Goal: Information Seeking & Learning: Learn about a topic

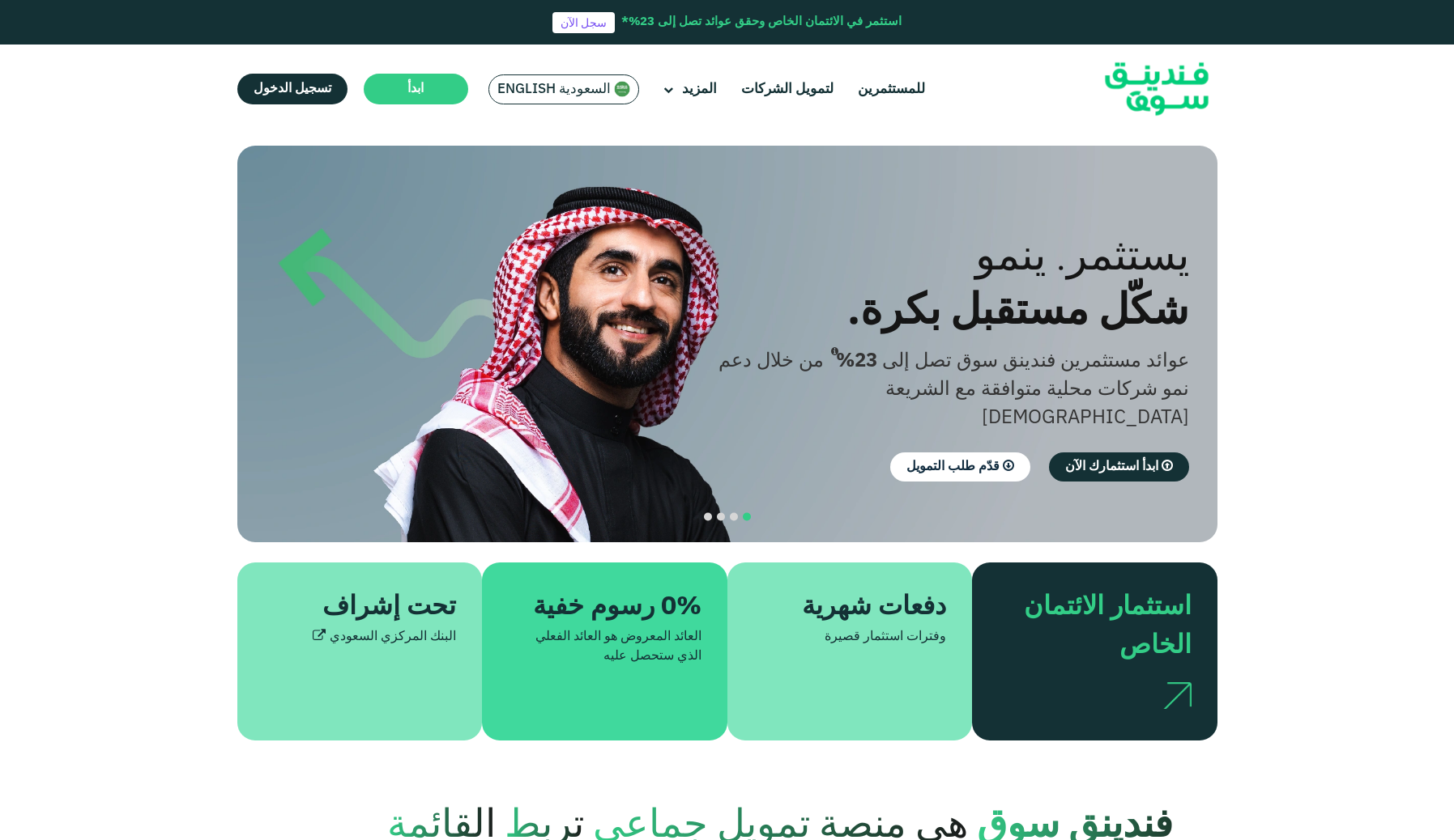
click at [525, 89] on span "السعودية English" at bounding box center [554, 88] width 113 height 18
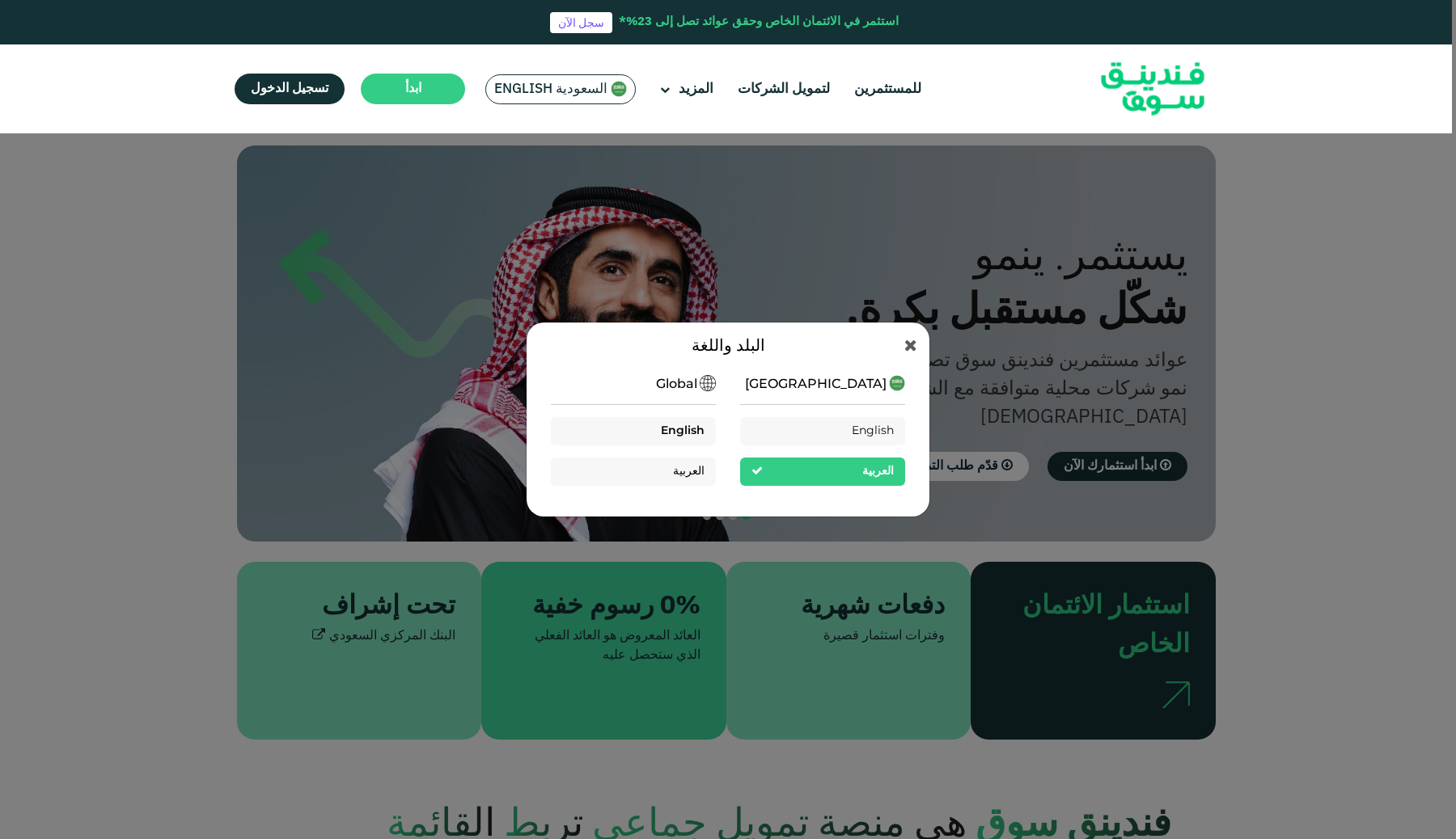
click at [648, 433] on div "English" at bounding box center [633, 431] width 165 height 28
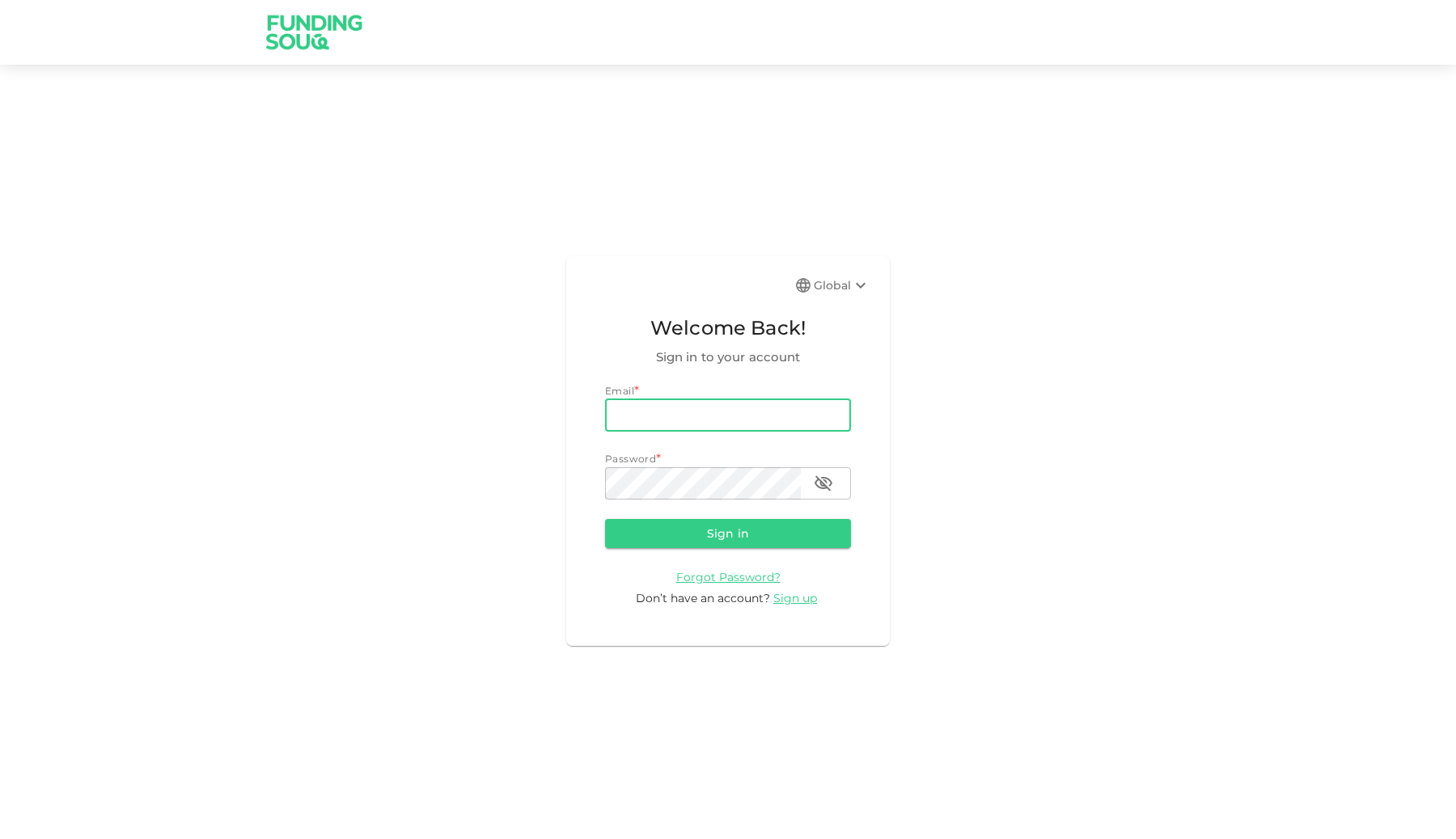
click at [705, 415] on input "email" at bounding box center [728, 416] width 246 height 33
type input "waleedamjad.97@gmail.com"
click at [730, 526] on button "Sign in" at bounding box center [728, 534] width 246 height 29
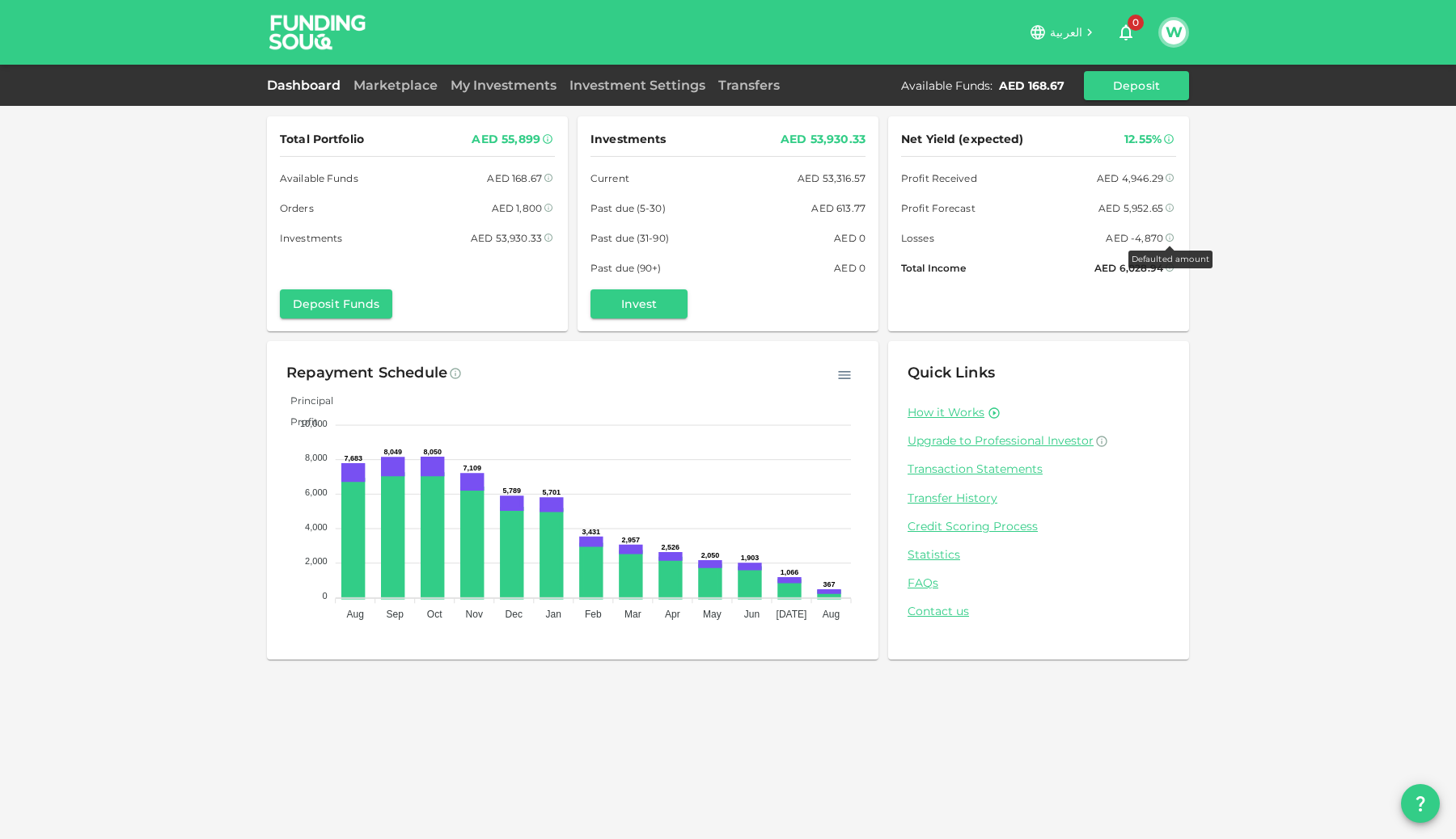
click at [1171, 235] on icon at bounding box center [1170, 238] width 10 height 10
click at [1268, 285] on div "Total Portfolio AED 55,899 Available Funds AED 168.67 Orders AED 1,800 Investme…" at bounding box center [728, 420] width 1456 height 839
click at [407, 86] on link "Marketplace" at bounding box center [395, 85] width 97 height 15
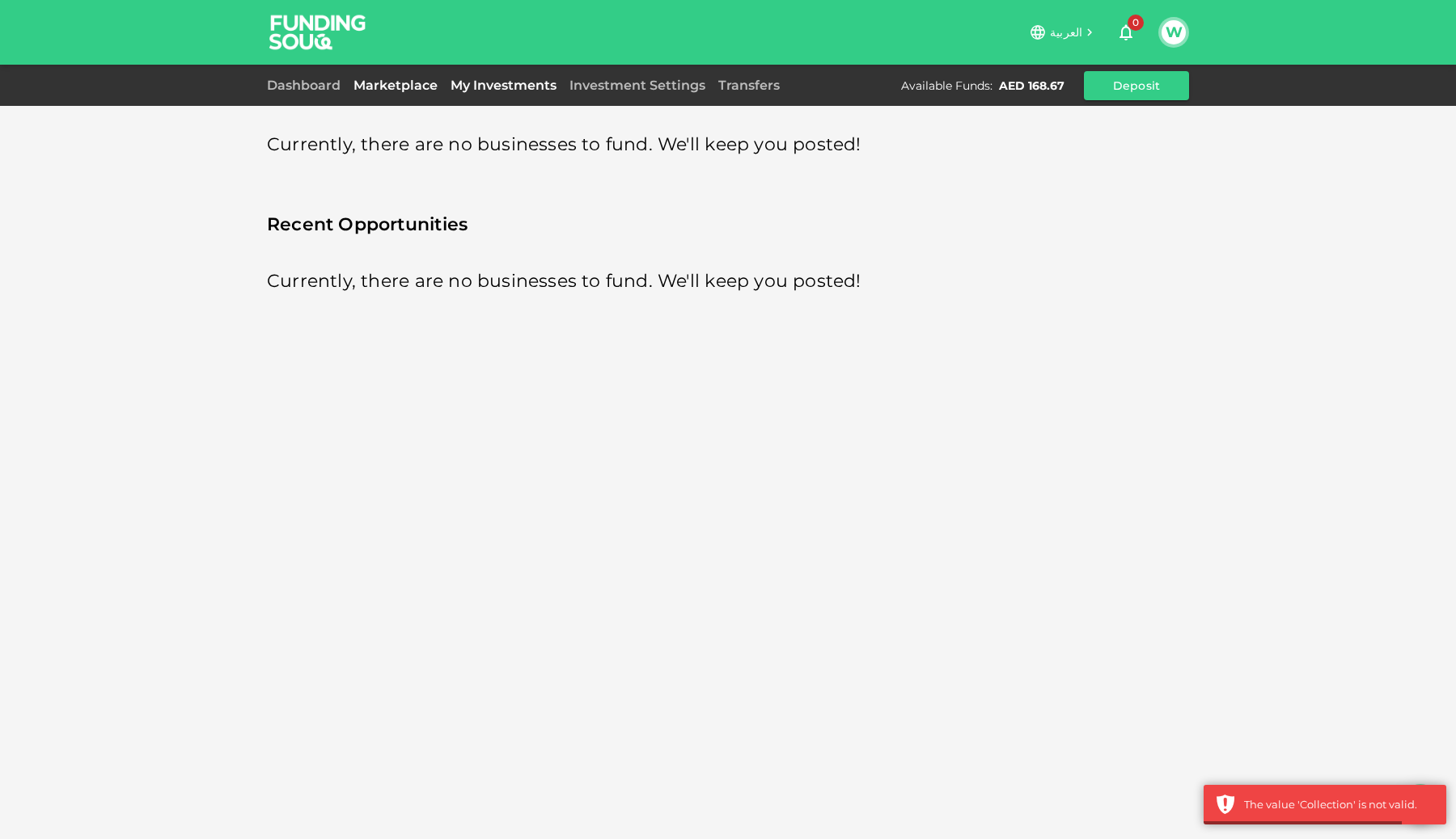
click at [512, 80] on link "My Investments" at bounding box center [503, 85] width 119 height 15
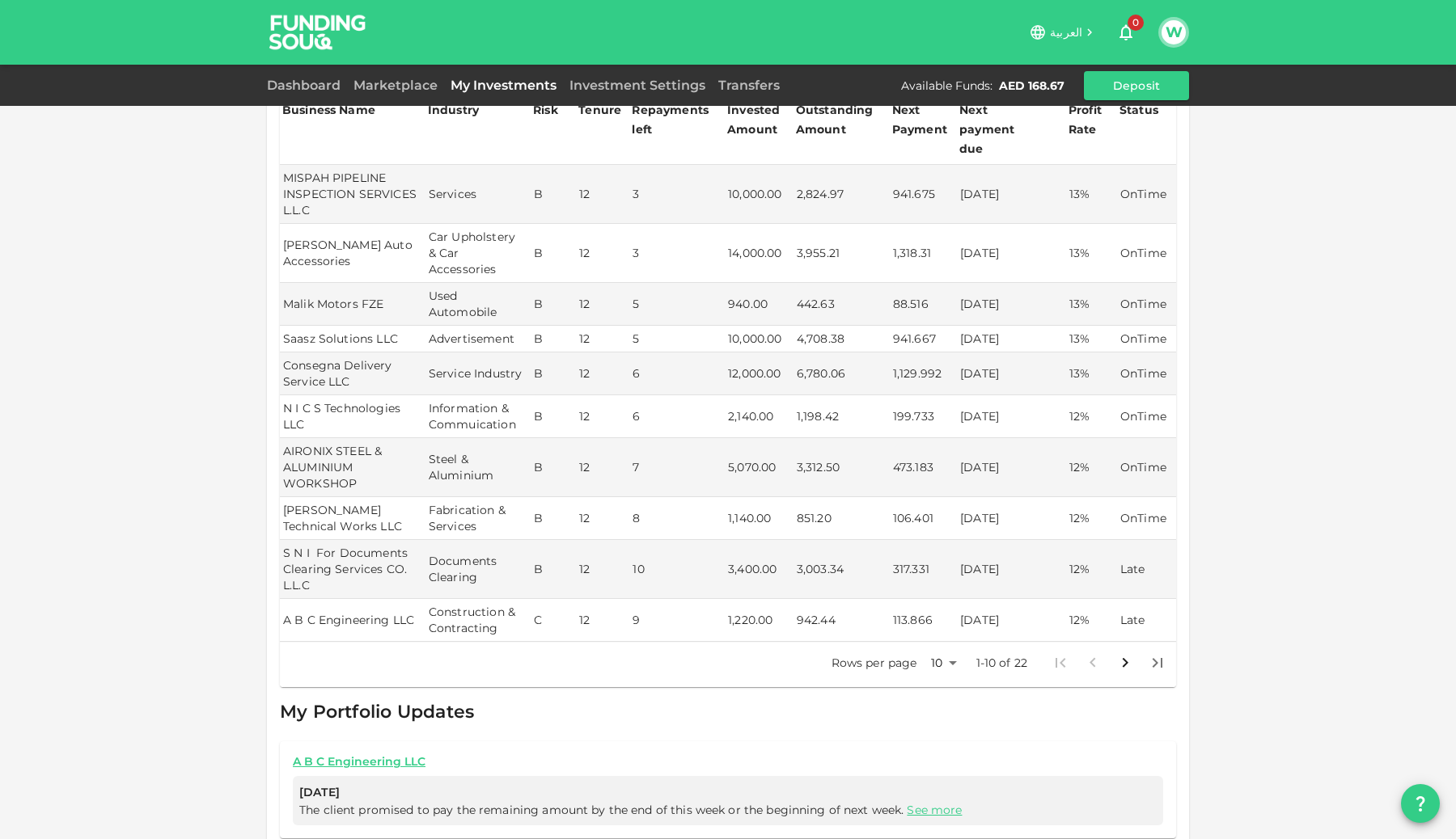
scroll to position [537, 0]
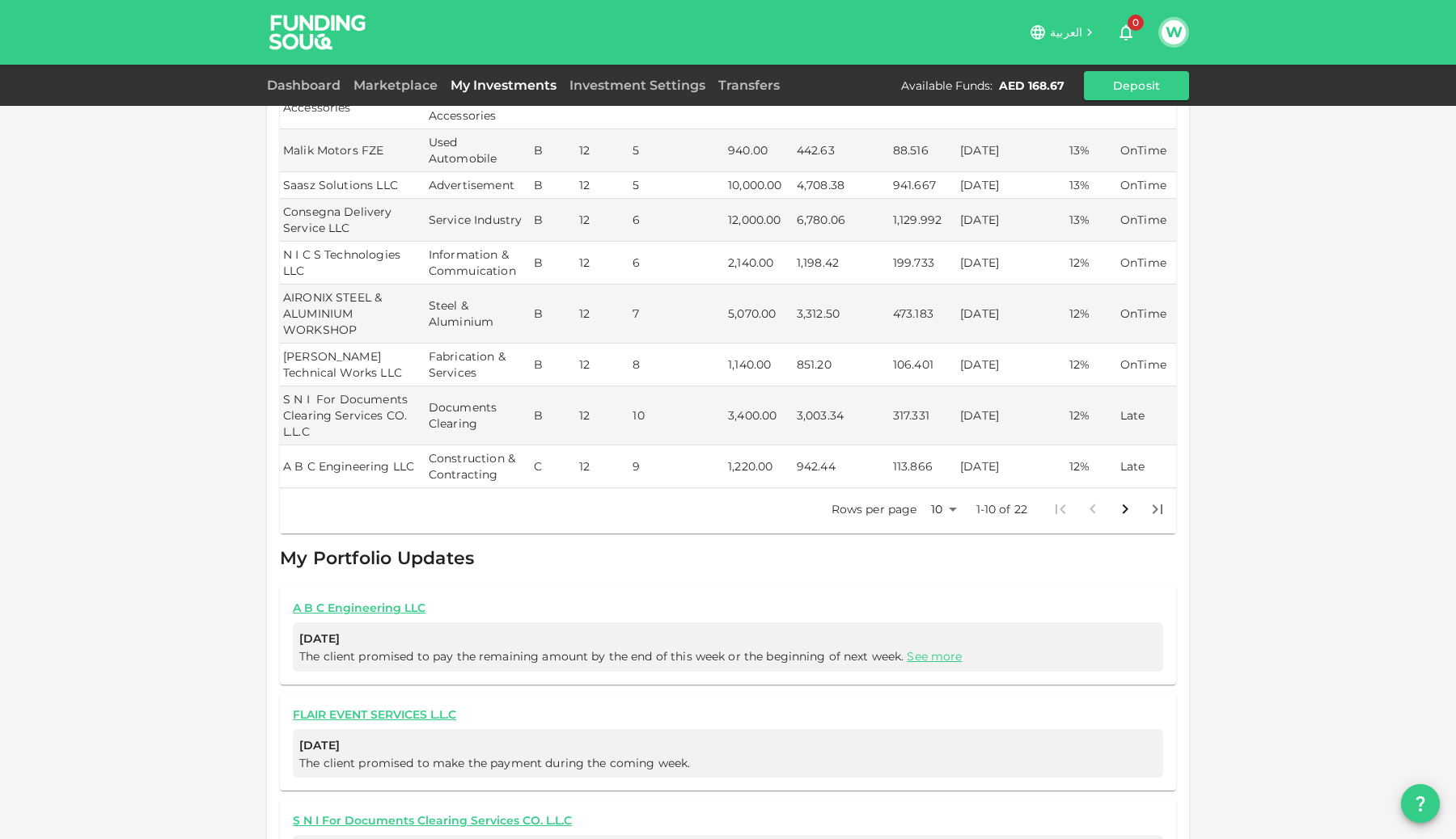
click at [943, 494] on body "العربية 0 W Dashboard Marketplace My Investments Investment Settings Transfers …" at bounding box center [728, 420] width 1456 height 839
click at [949, 598] on li "100" at bounding box center [944, 604] width 49 height 29
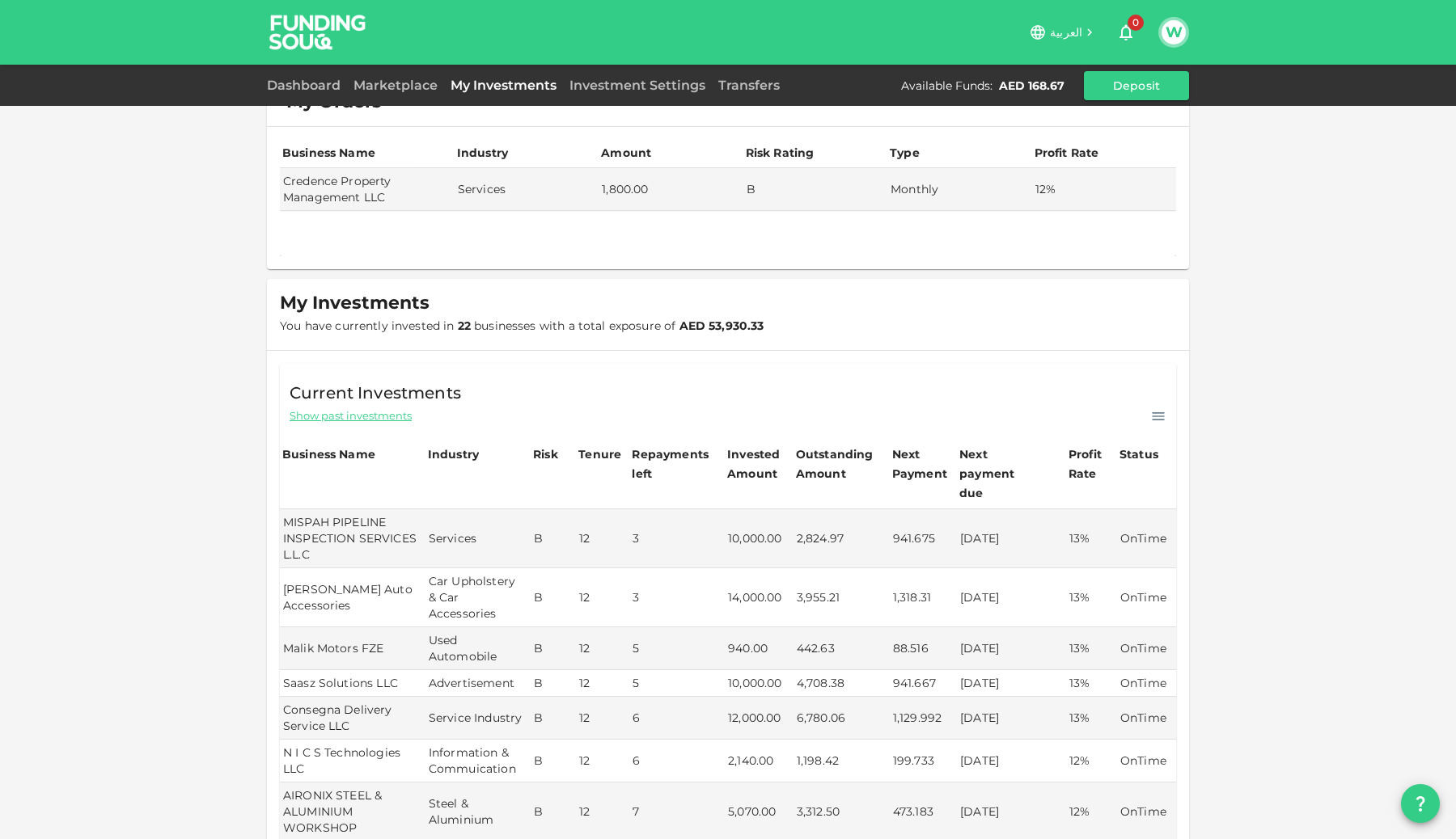
scroll to position [37, 0]
click at [392, 420] on span "Show past investments" at bounding box center [350, 418] width 122 height 15
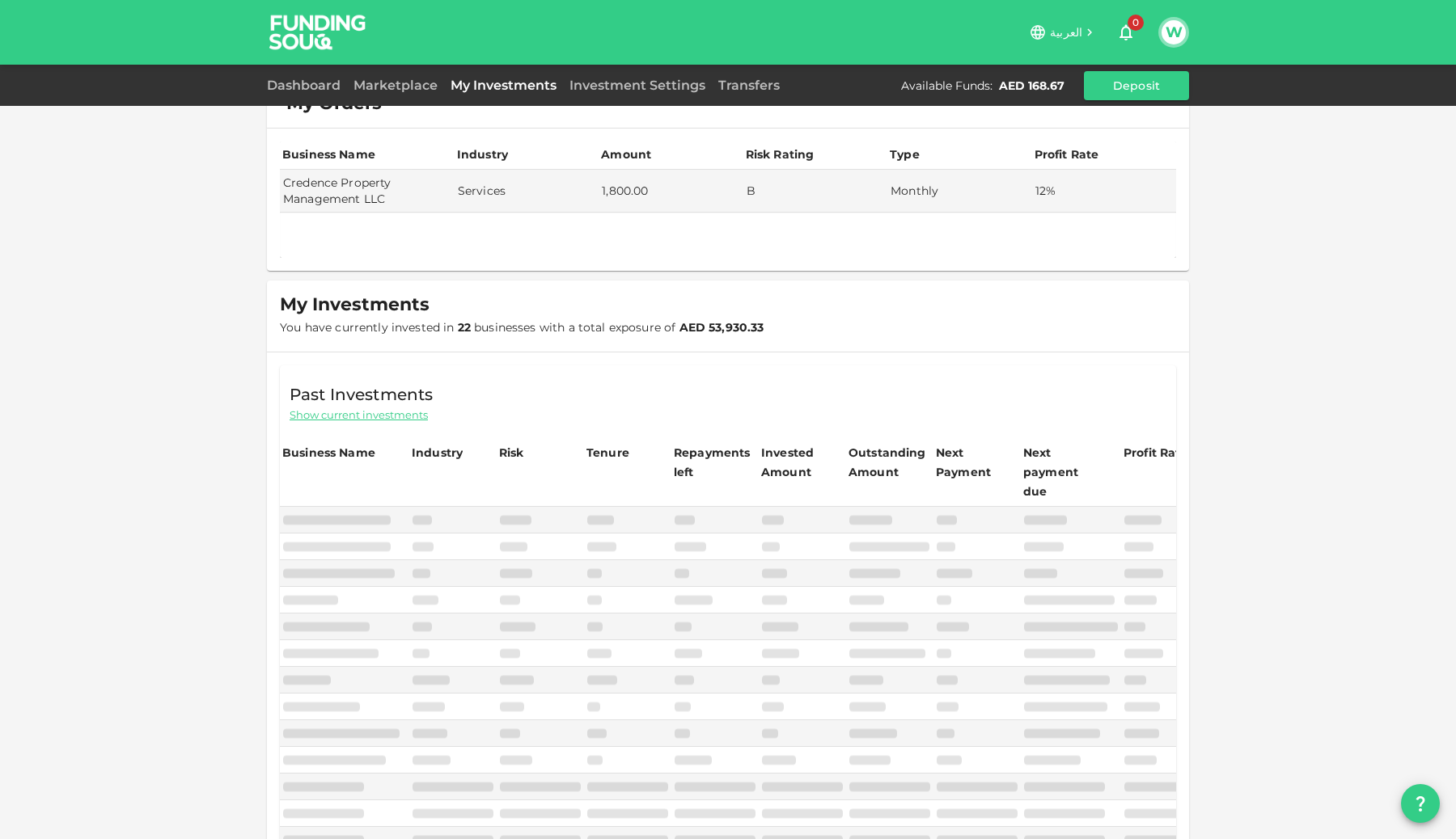
type input "10"
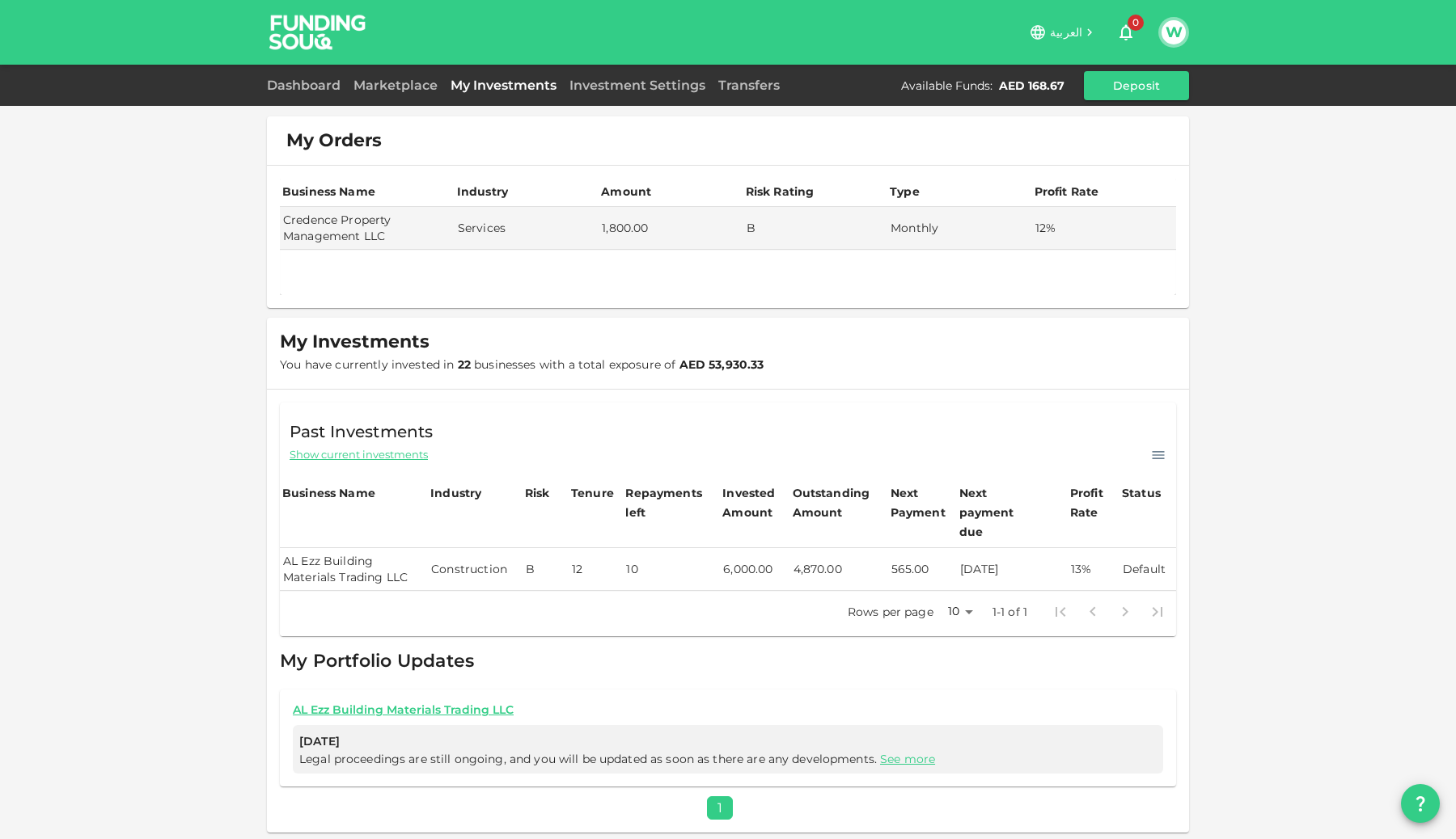
click at [498, 553] on td "Construction" at bounding box center [474, 569] width 95 height 43
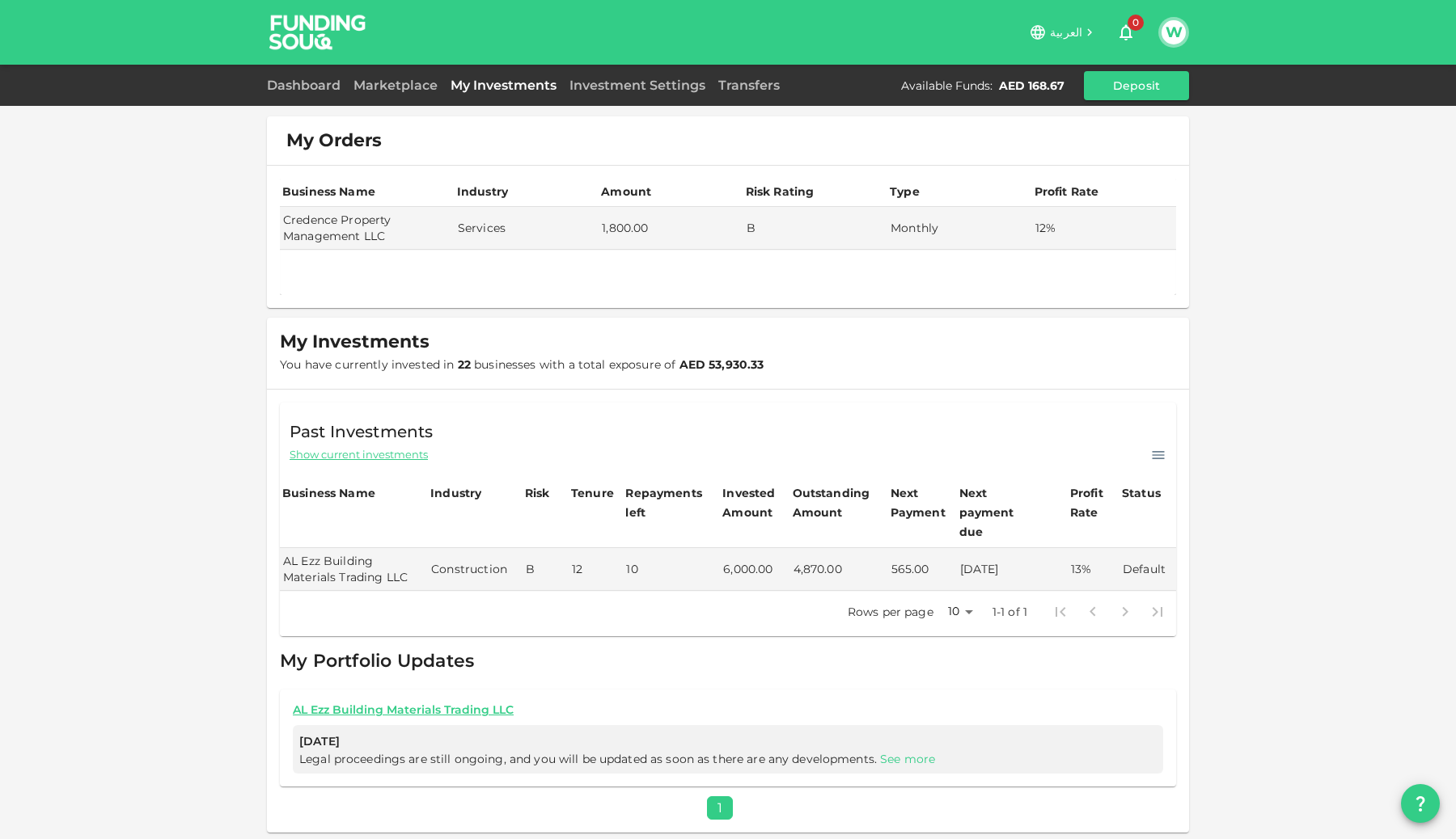
click at [901, 752] on link "See more" at bounding box center [907, 758] width 55 height 14
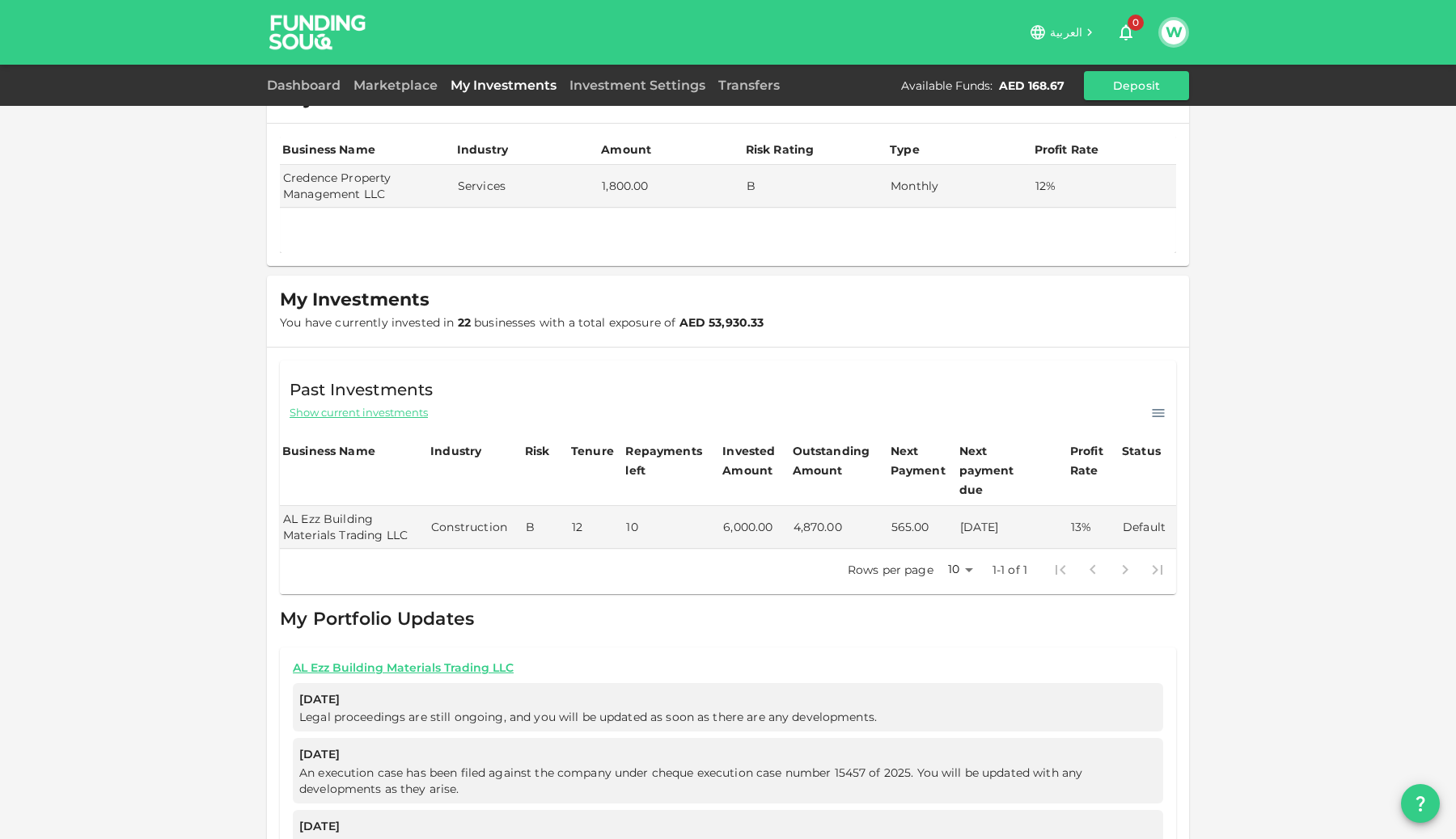
scroll to position [39, 0]
click at [404, 663] on link "AL Ezz Building Materials Trading LLC" at bounding box center [728, 671] width 870 height 15
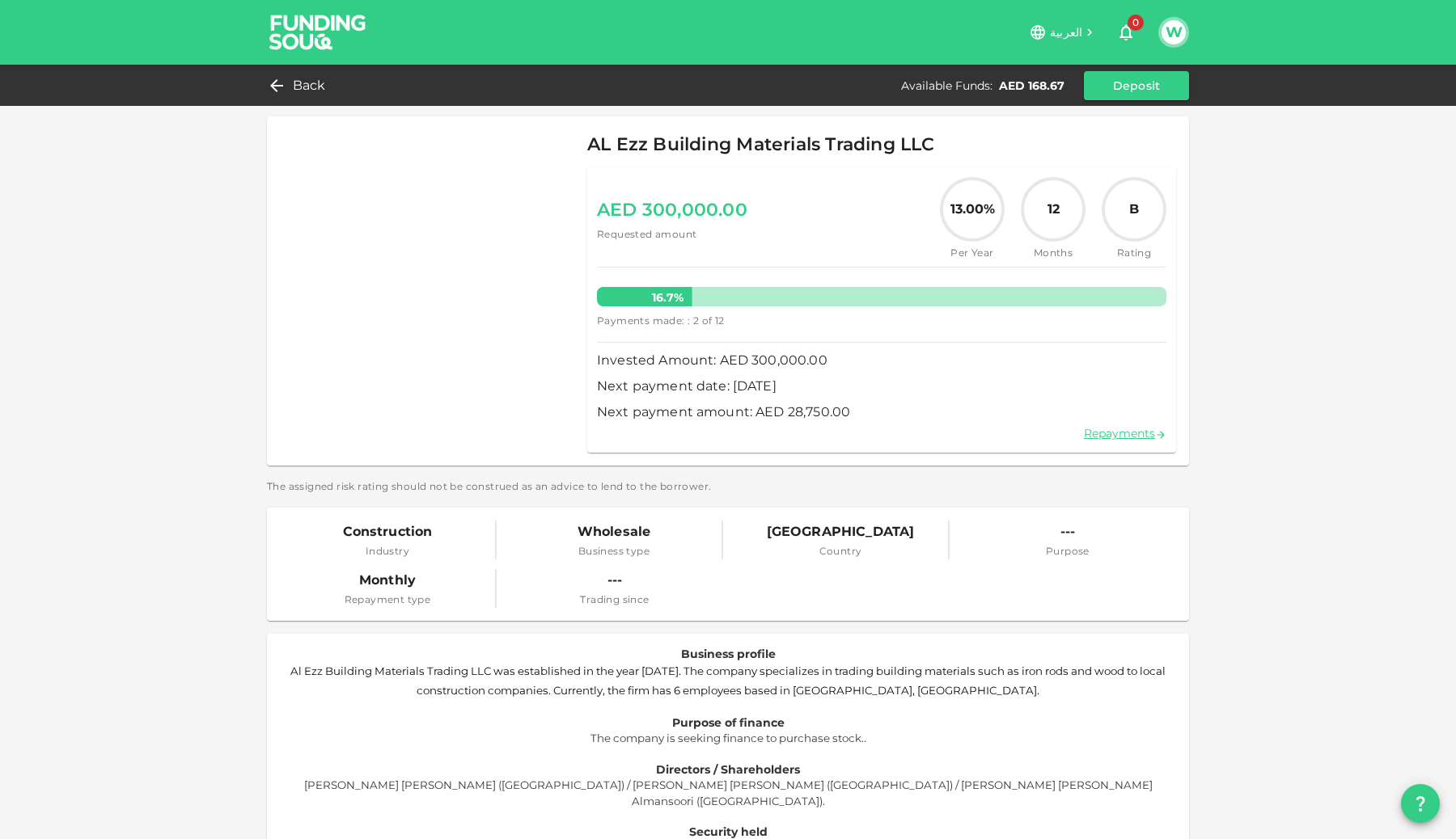
scroll to position [55, 0]
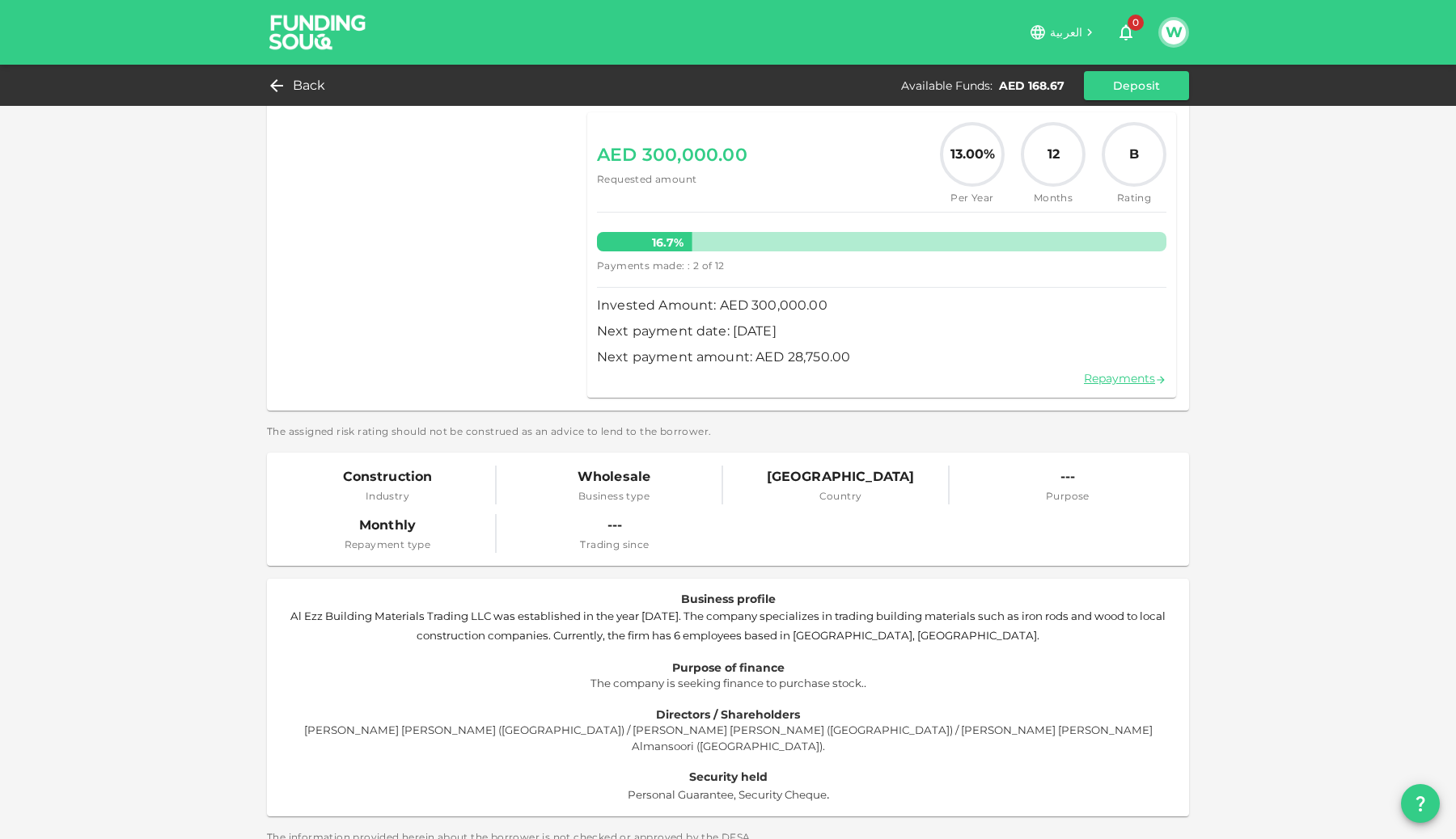
click at [404, 647] on p at bounding box center [727, 653] width 896 height 15
click at [265, 85] on icon at bounding box center [273, 85] width 19 height 19
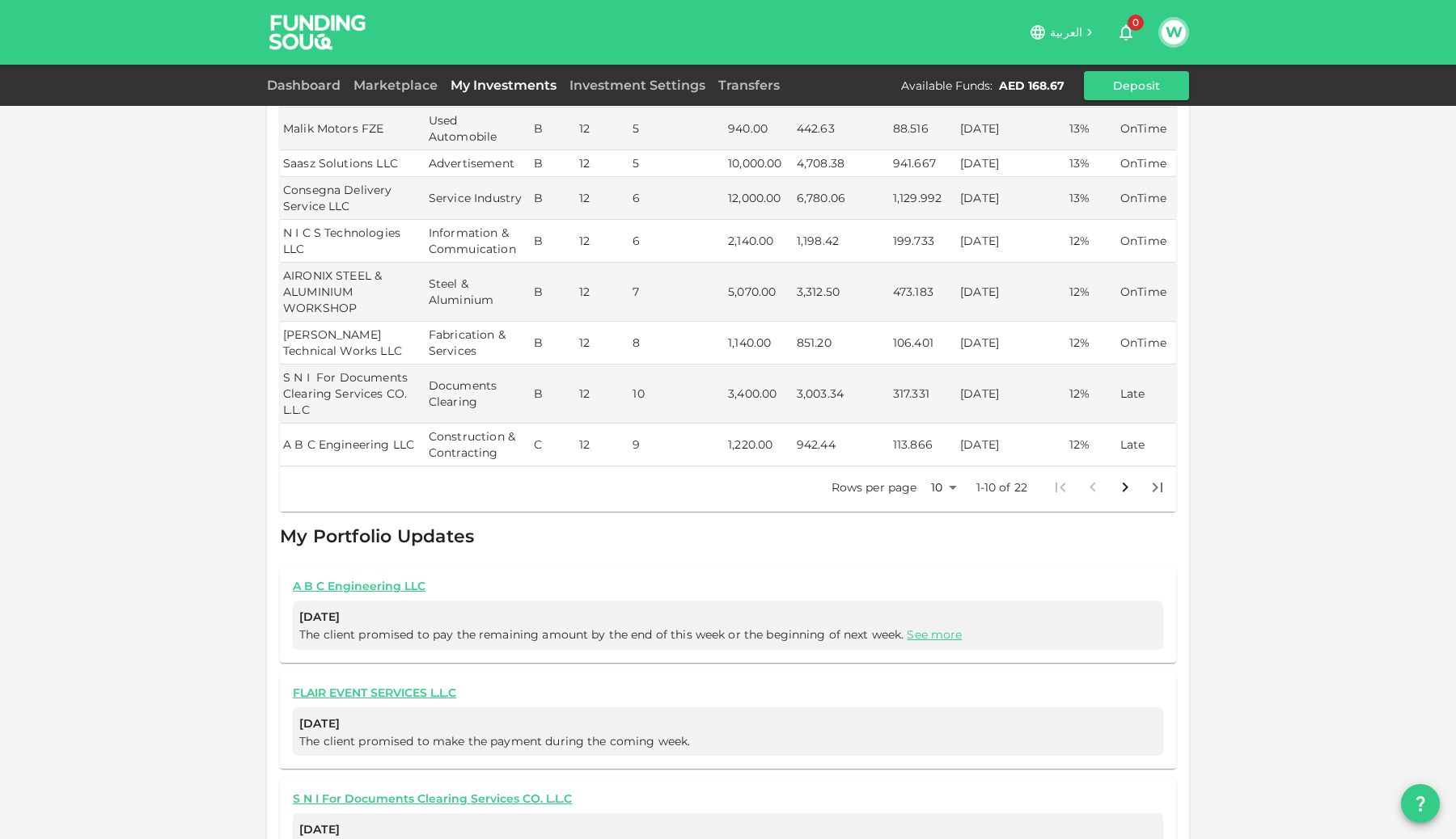
scroll to position [663, 0]
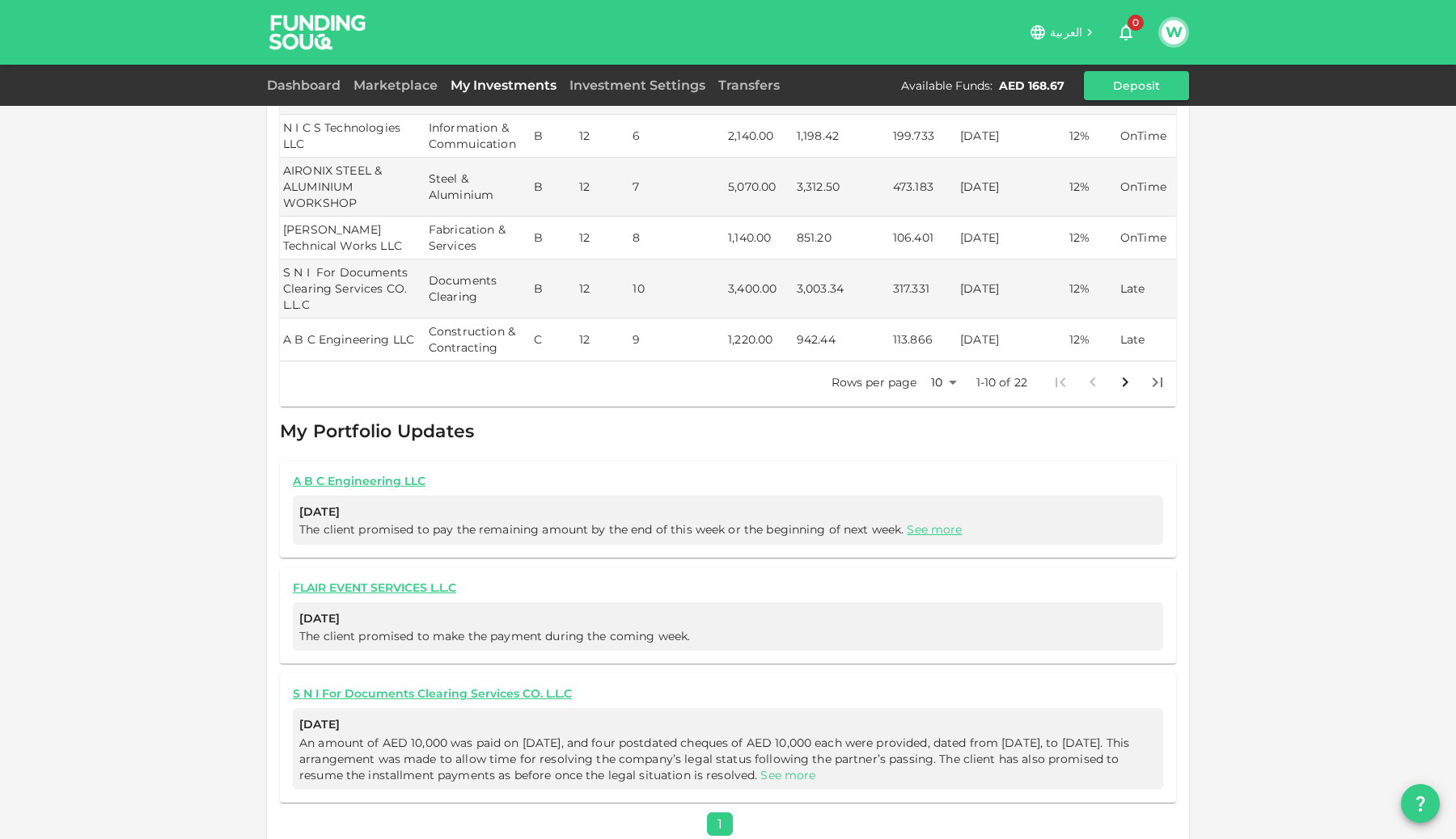
click at [815, 768] on link "See more" at bounding box center [788, 775] width 55 height 14
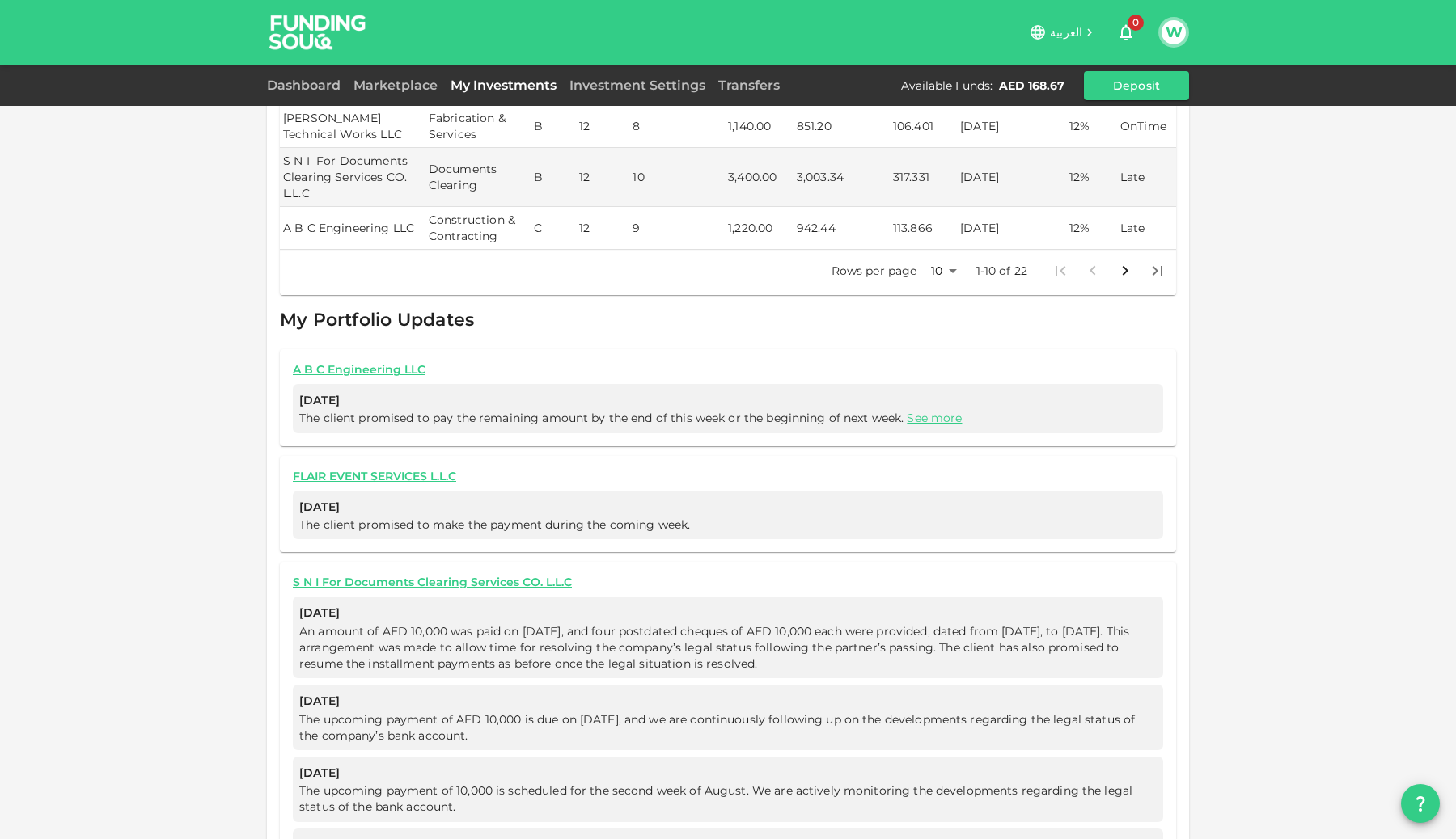
scroll to position [865, 0]
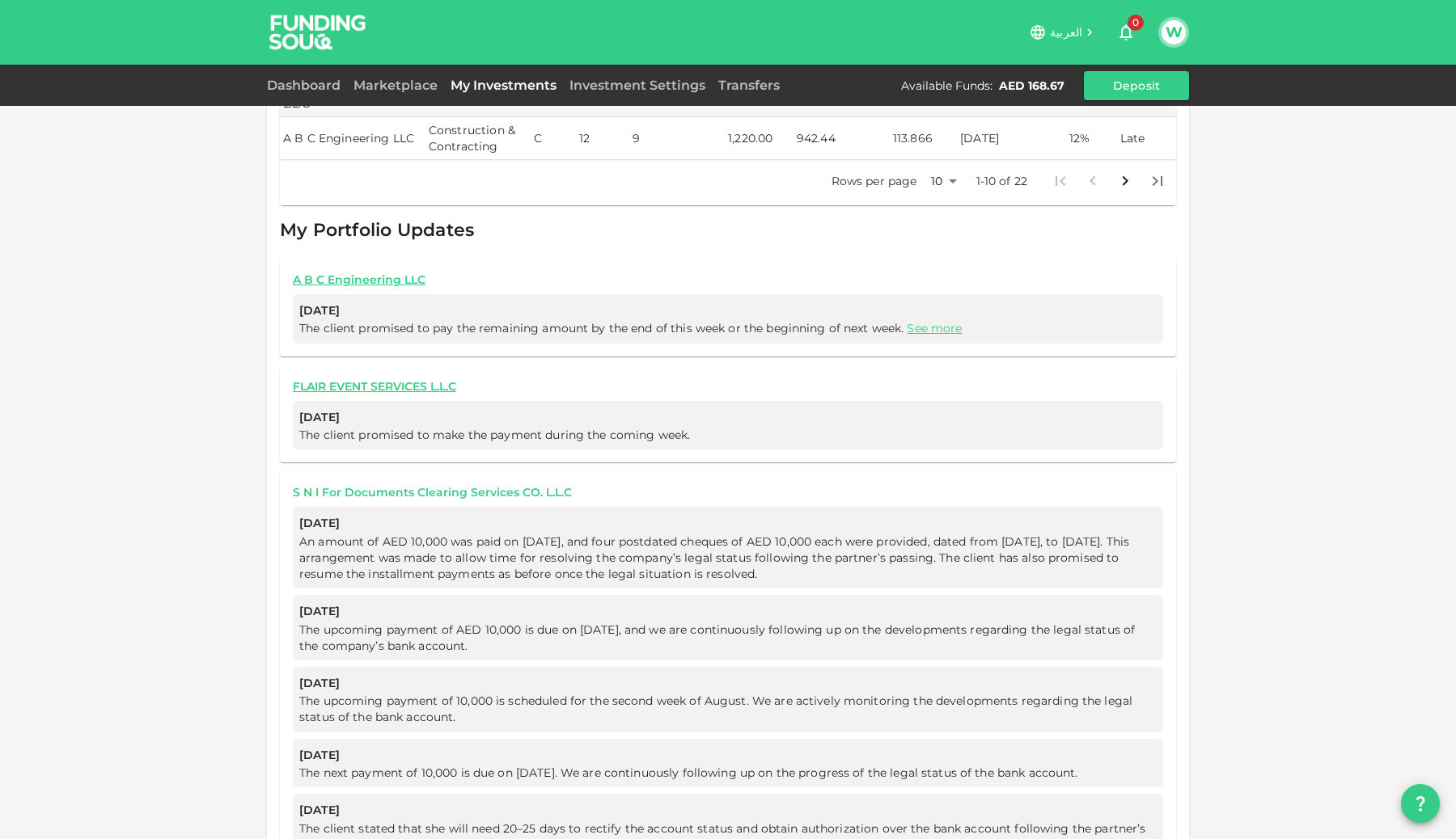
click at [493, 485] on link "S N I For Documents Clearing Services CO. L.L.C" at bounding box center [728, 492] width 870 height 15
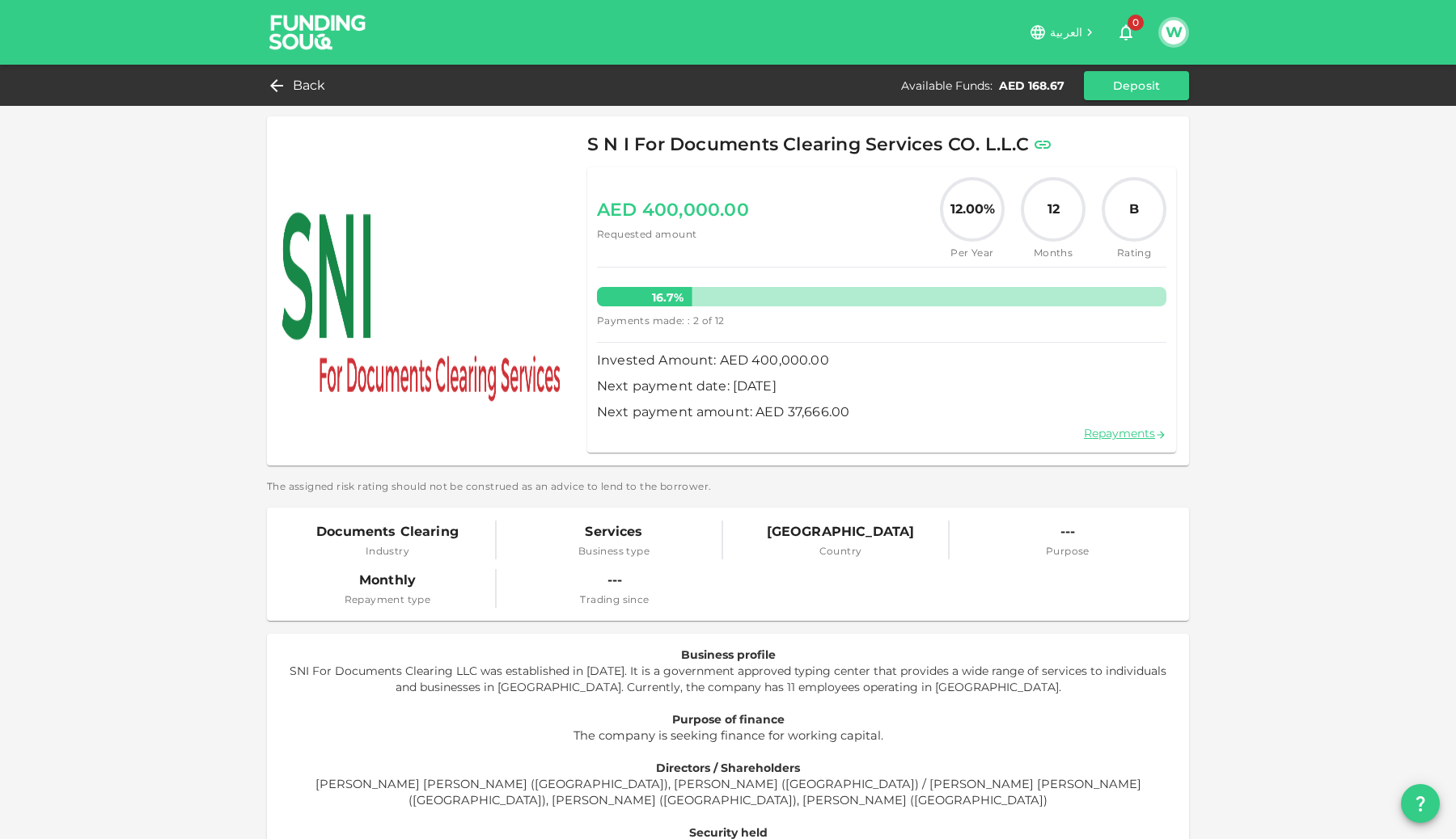
click at [1115, 424] on div "Repayments" at bounding box center [882, 433] width 570 height 19
click at [1114, 438] on link "Repayments" at bounding box center [1125, 433] width 83 height 14
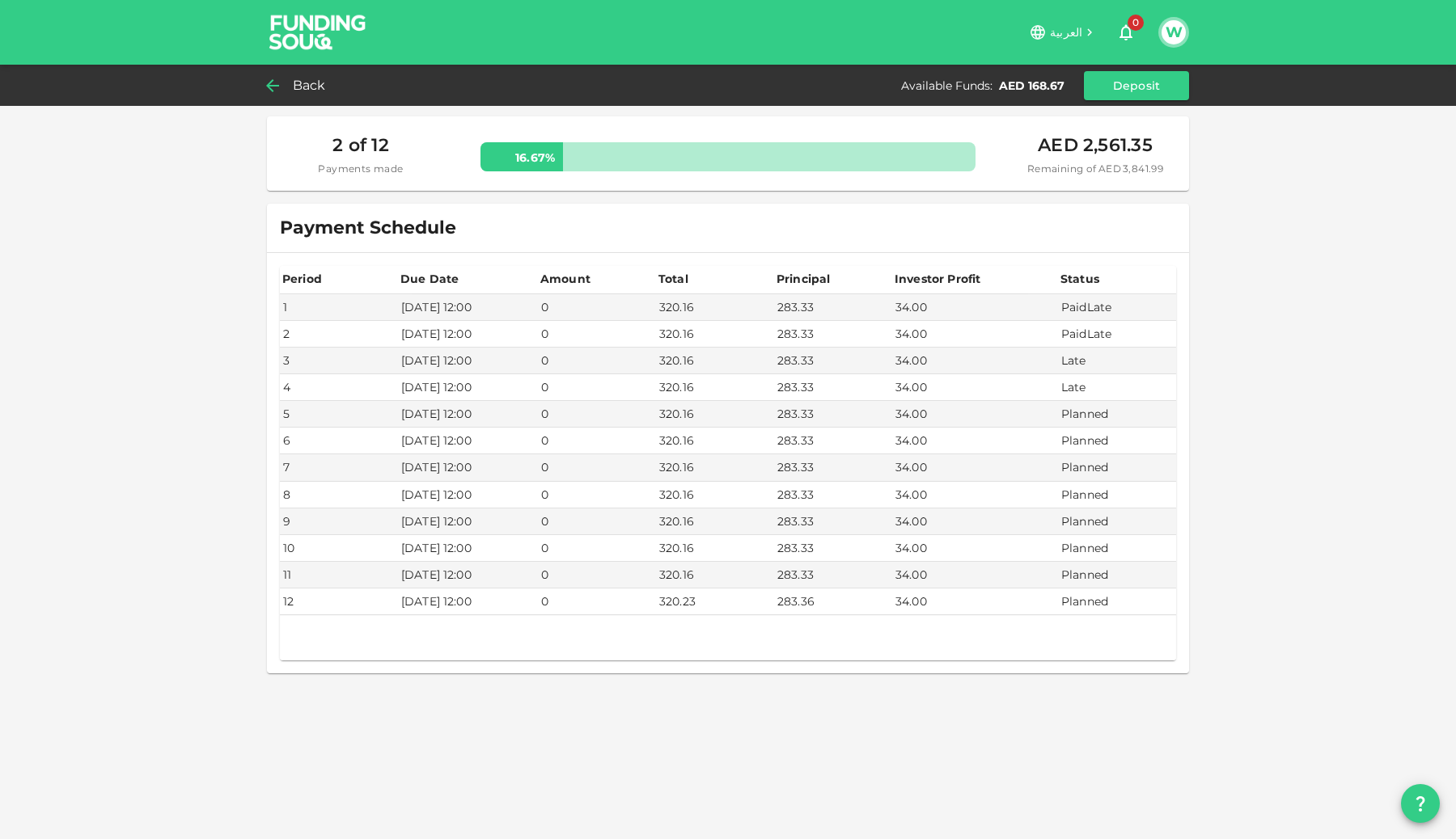
click at [290, 94] on div "Back" at bounding box center [300, 85] width 65 height 23
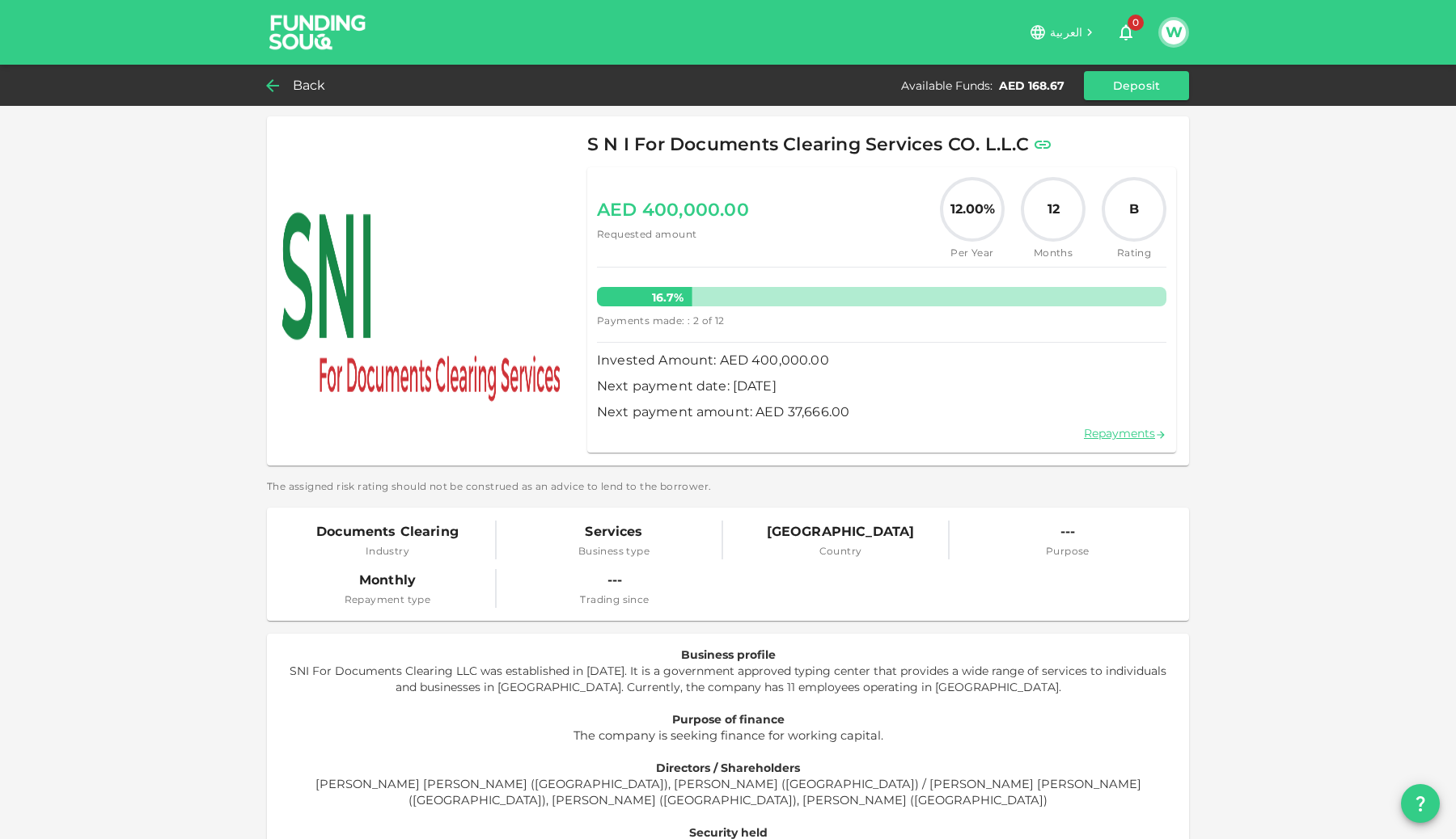
click at [290, 94] on div "Back" at bounding box center [300, 85] width 65 height 23
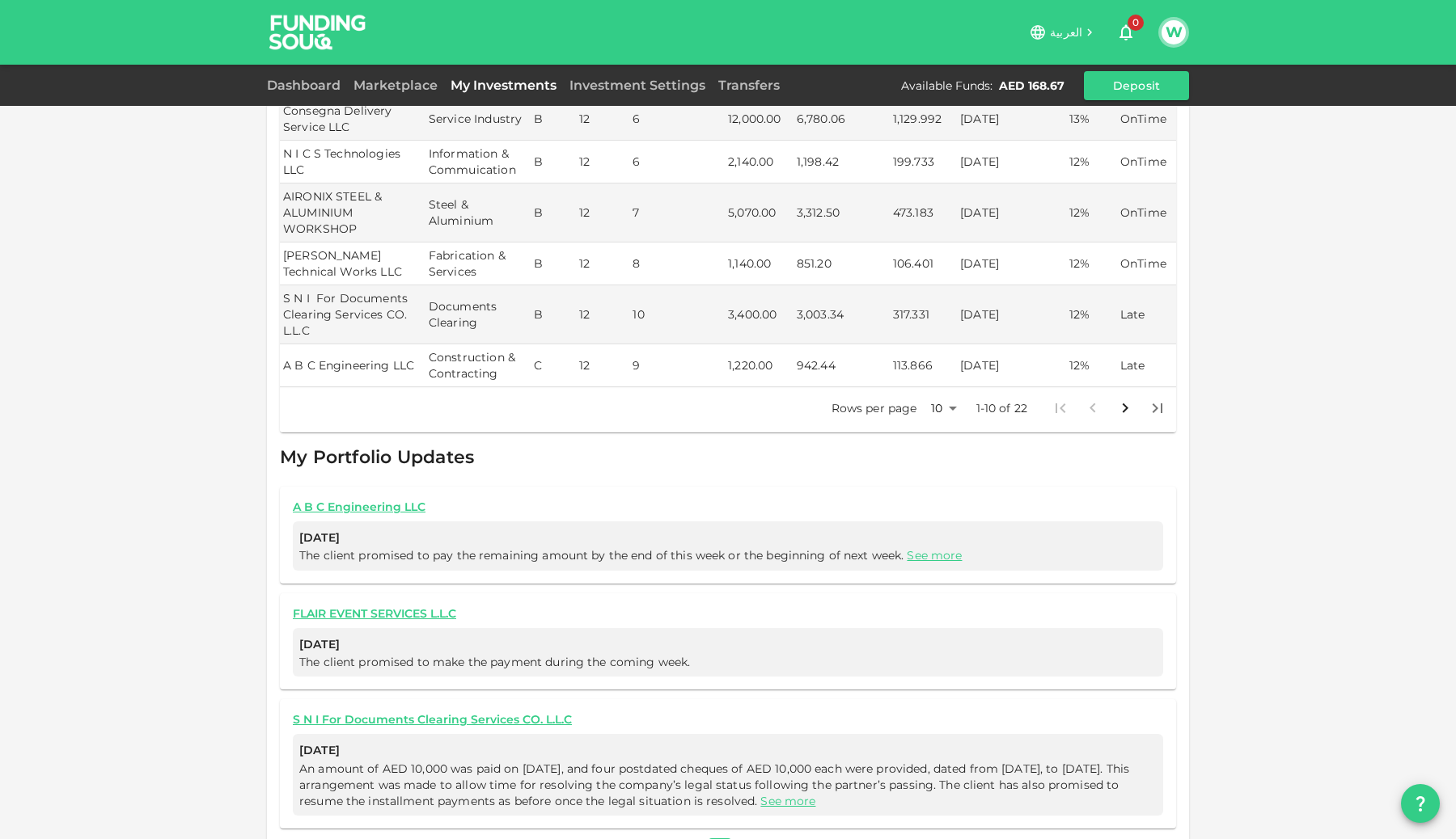
scroll to position [663, 0]
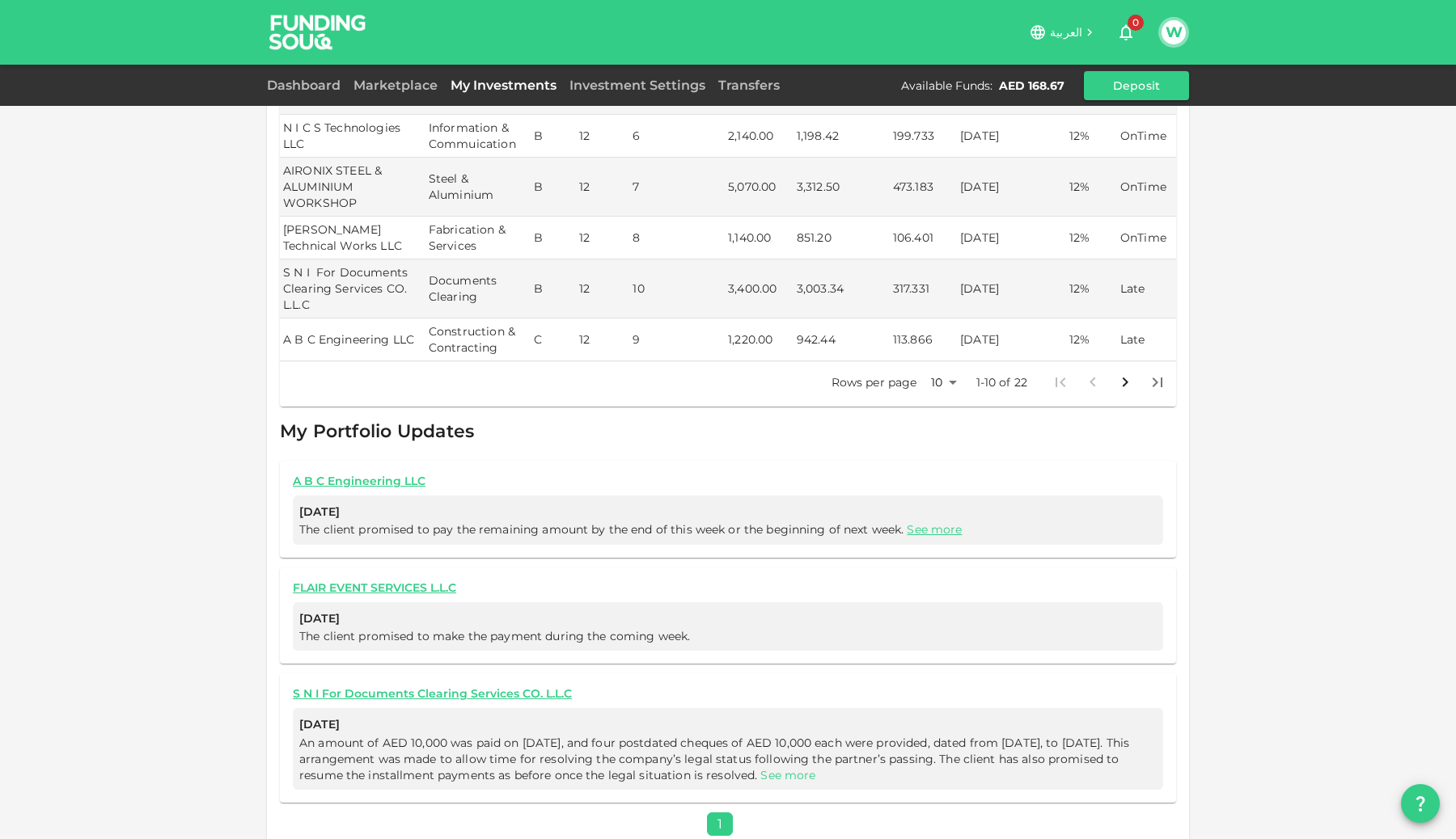
click at [815, 768] on link "See more" at bounding box center [788, 775] width 55 height 14
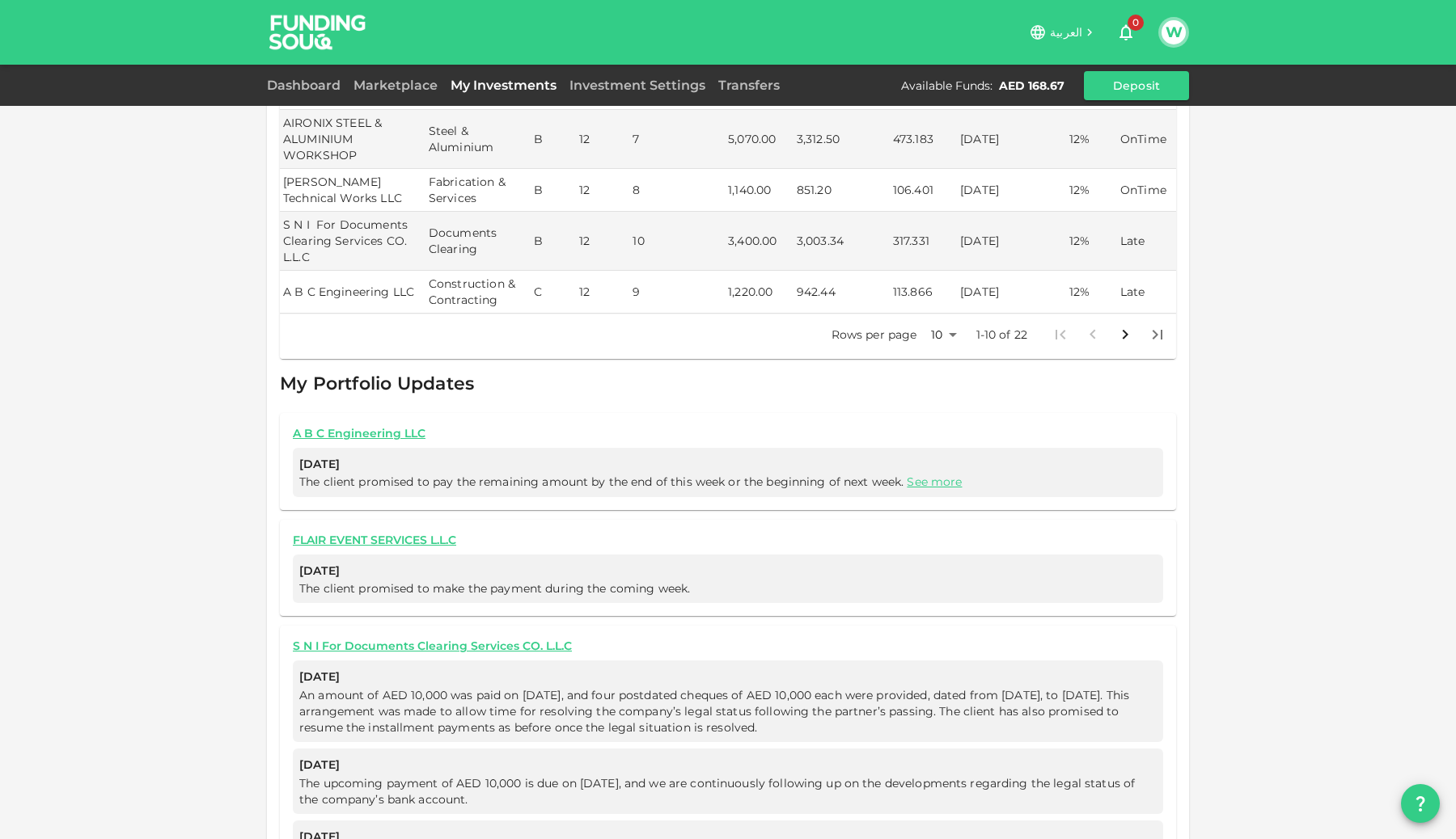
scroll to position [670, 0]
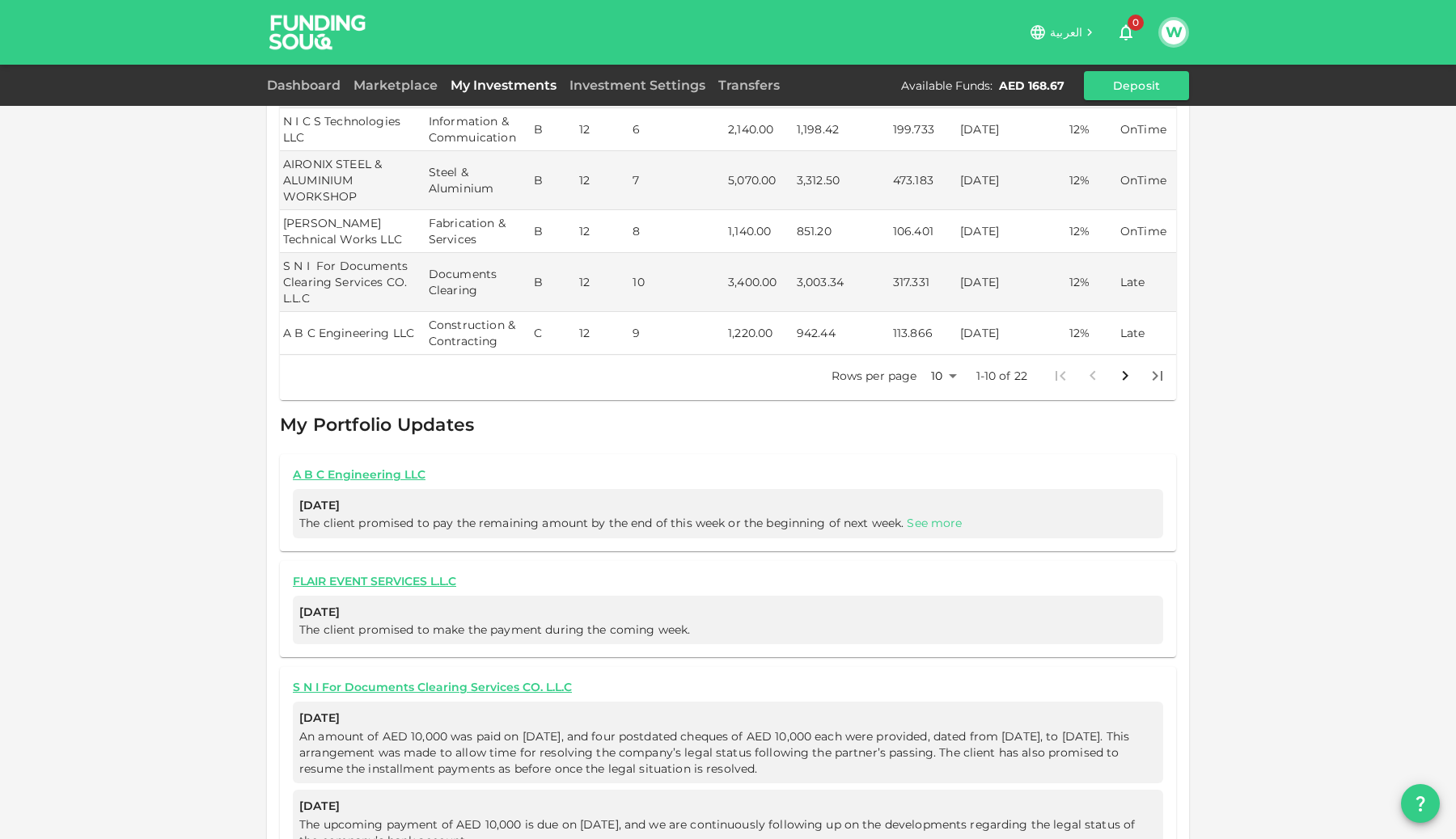
click at [935, 515] on link "See more" at bounding box center [934, 522] width 55 height 14
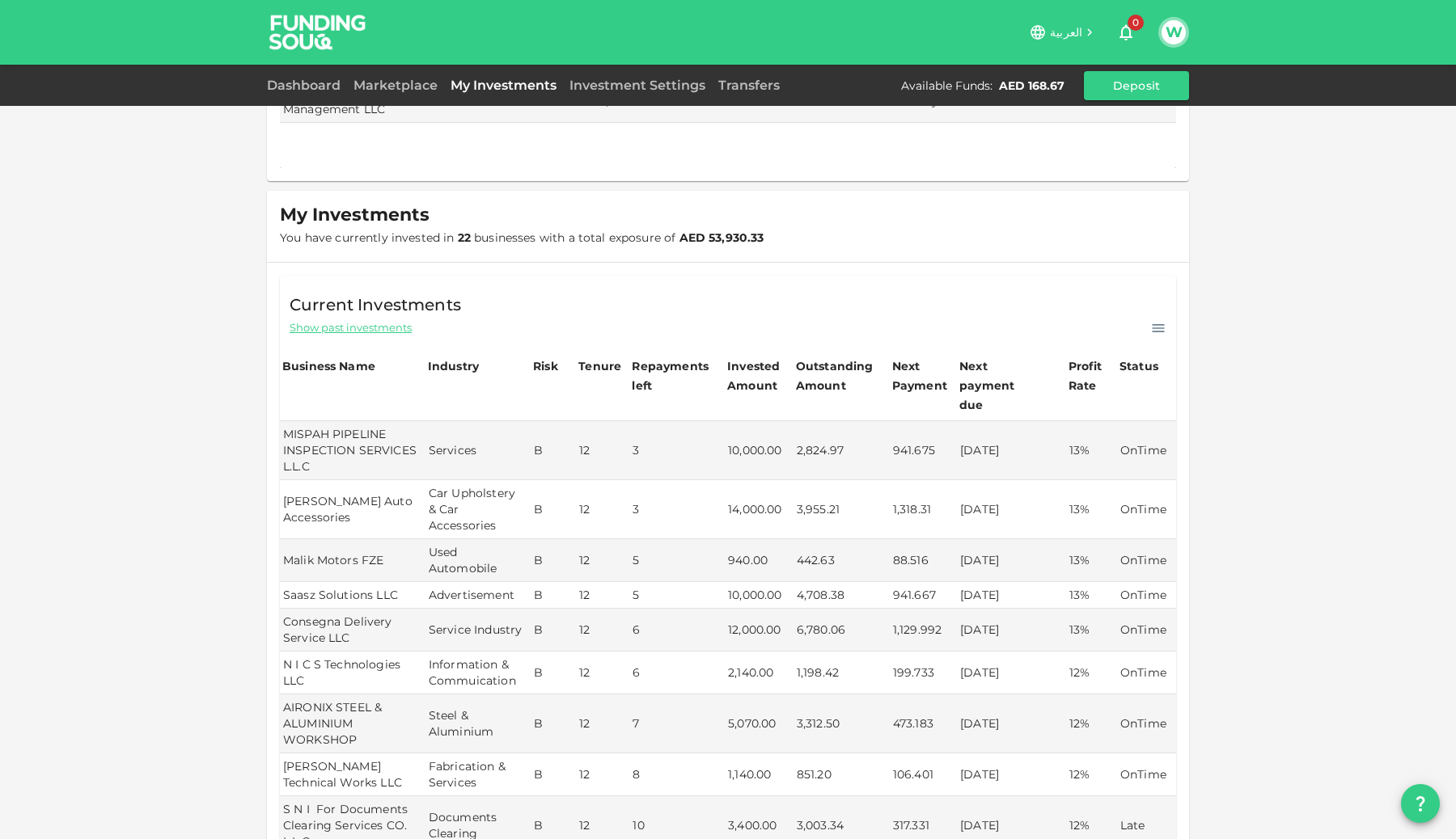
scroll to position [0, 0]
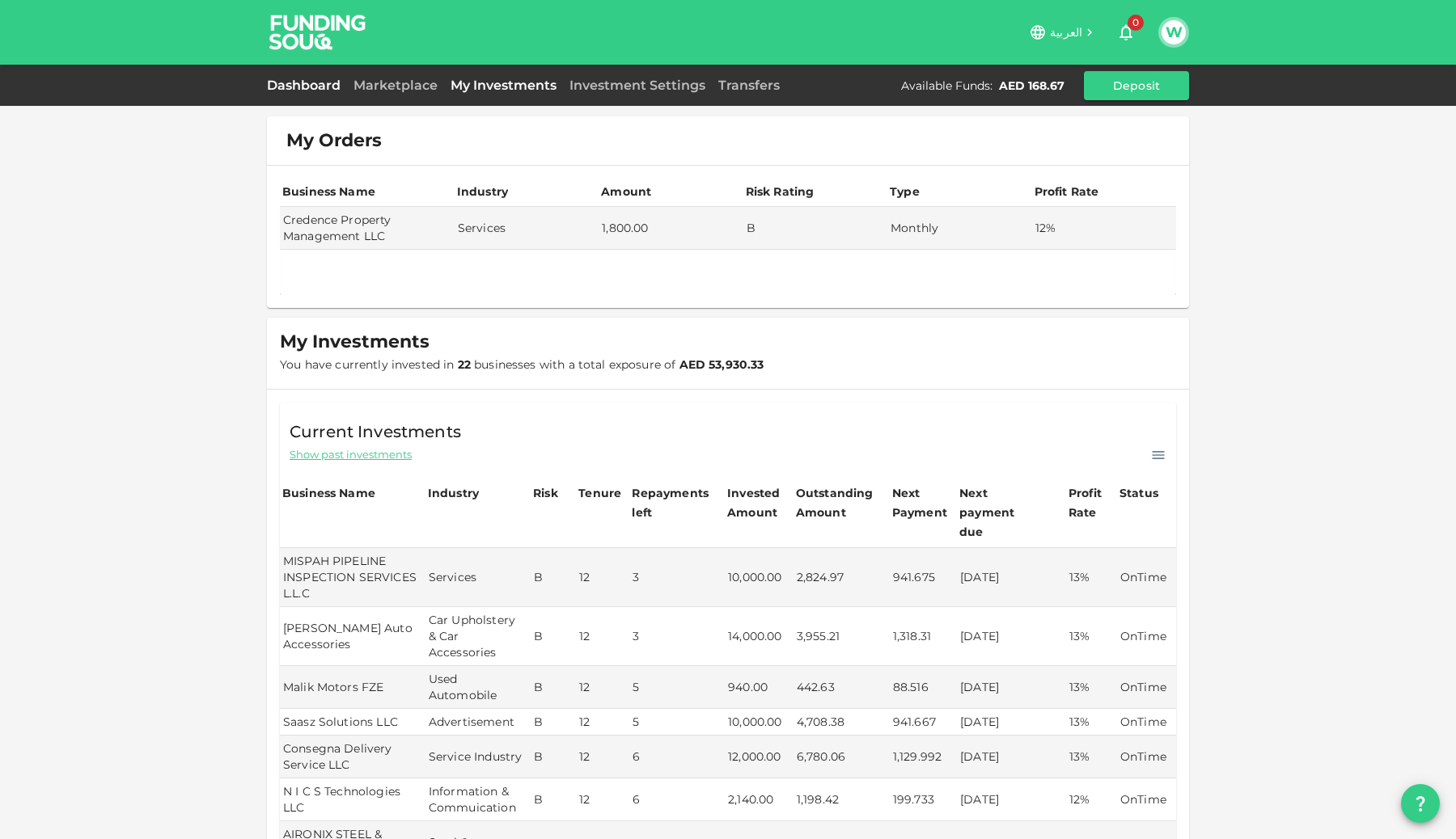
click at [322, 90] on link "Dashboard" at bounding box center [306, 85] width 80 height 15
